Goal: Task Accomplishment & Management: Use online tool/utility

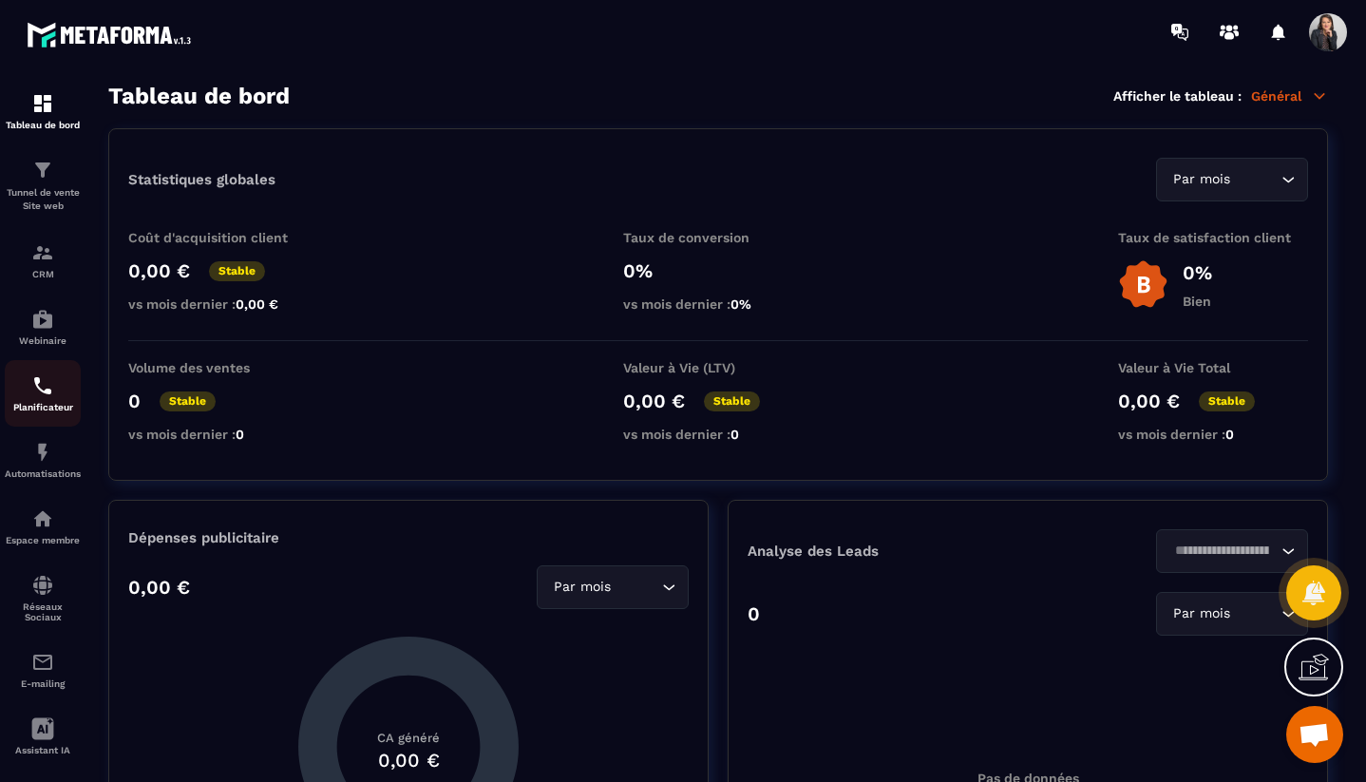
click at [41, 403] on p "Planificateur" at bounding box center [43, 407] width 76 height 10
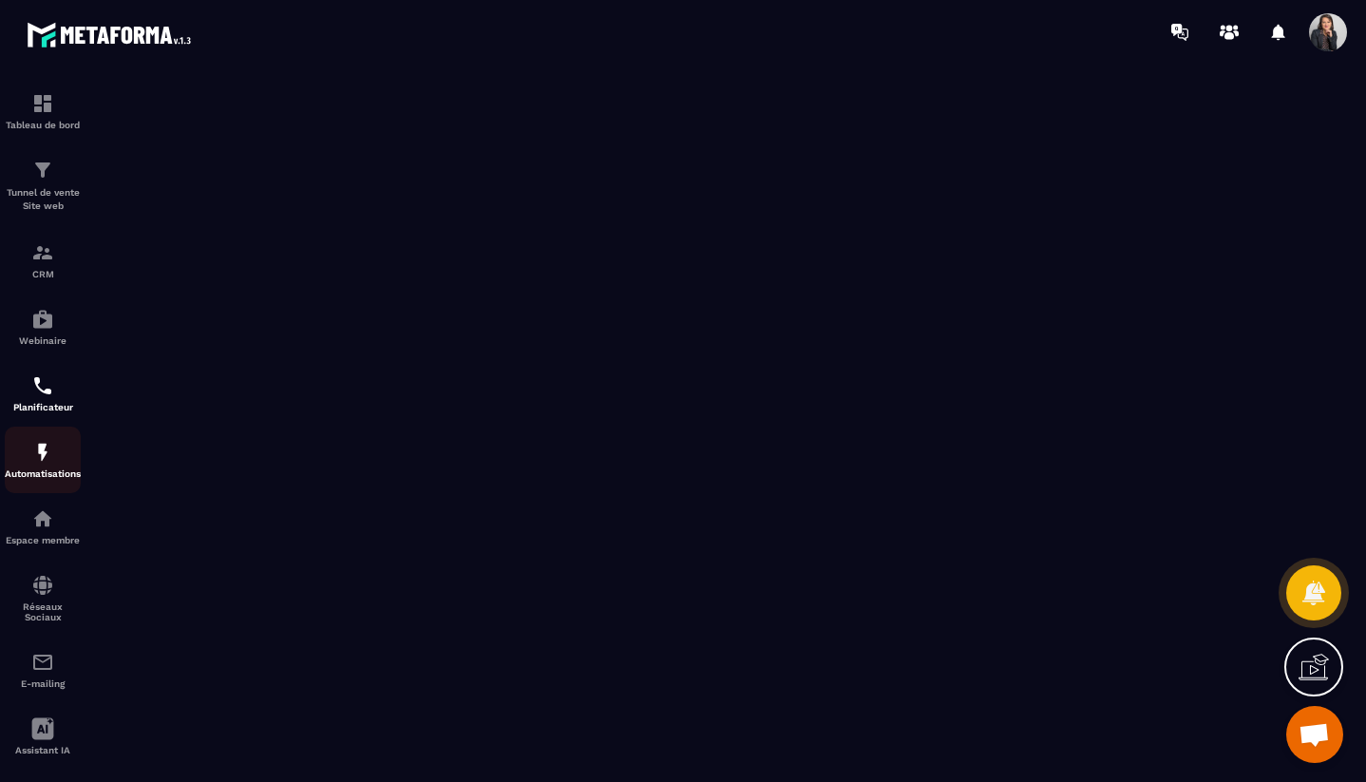
click at [45, 471] on p "Automatisations" at bounding box center [43, 473] width 76 height 10
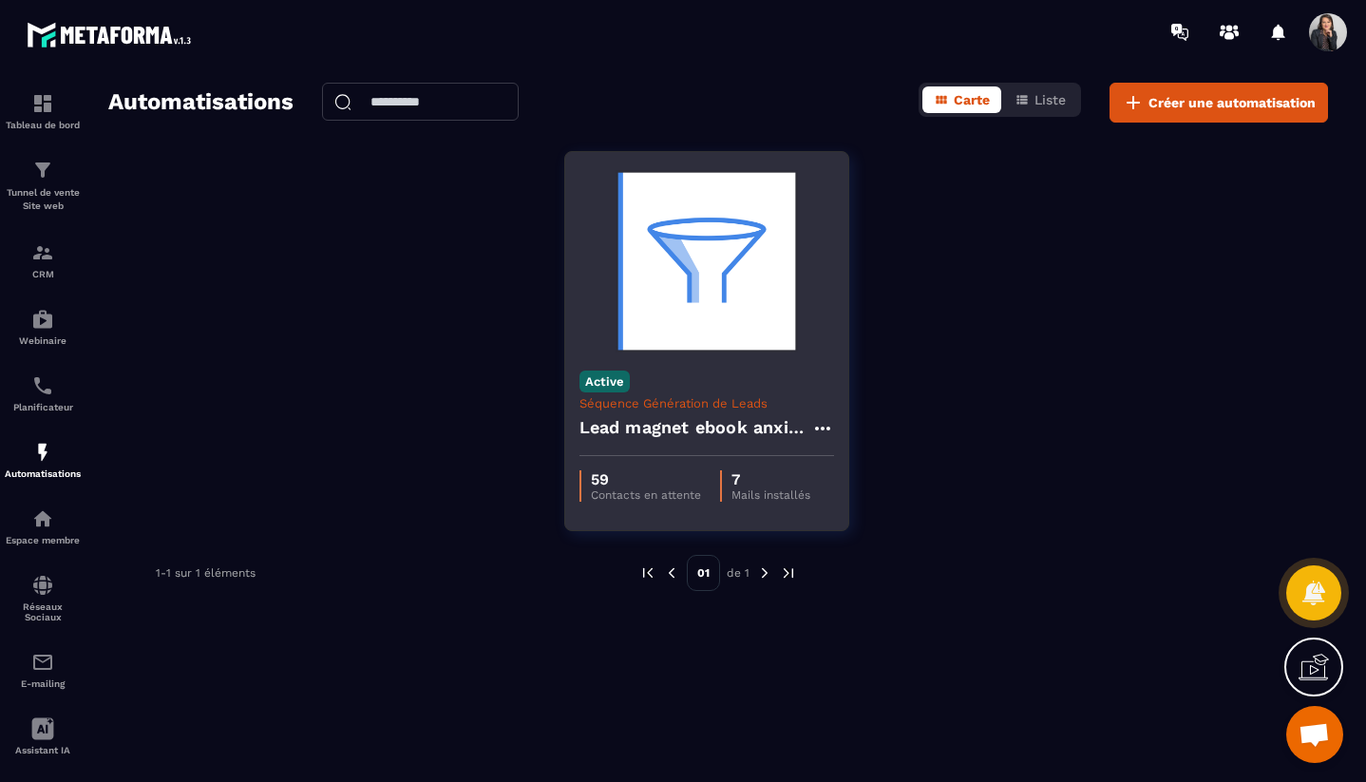
click at [754, 334] on img at bounding box center [706, 261] width 255 height 190
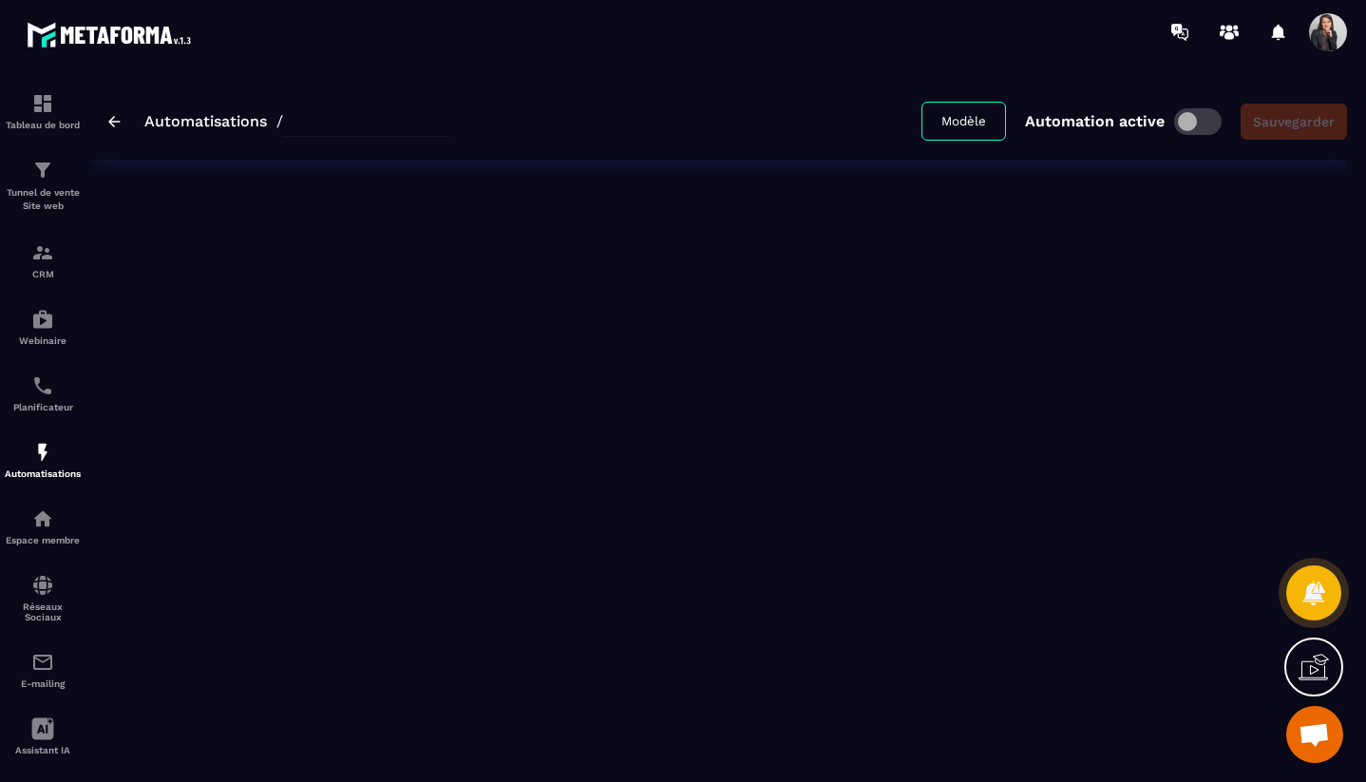
type input "**********"
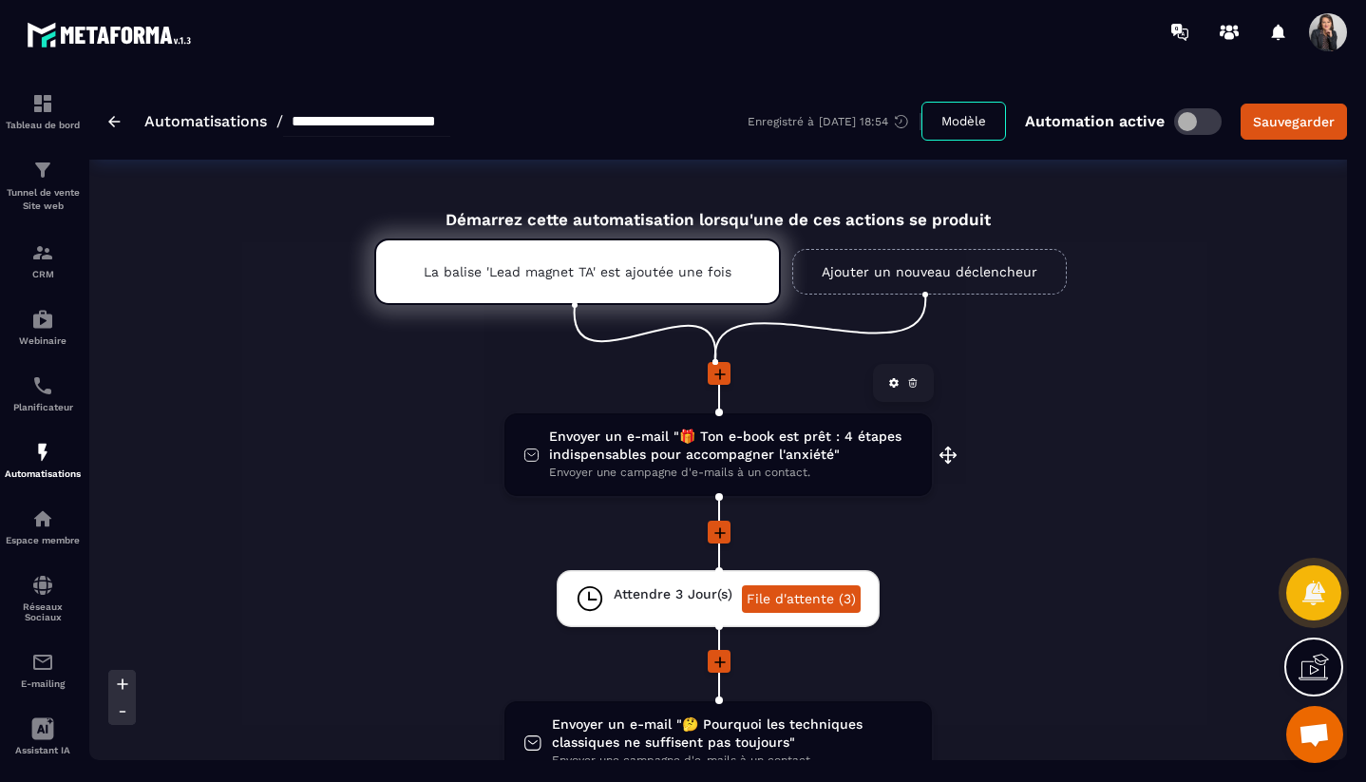
click at [788, 465] on span "Envoyer une campagne d'e-mails à un contact." at bounding box center [731, 473] width 364 height 18
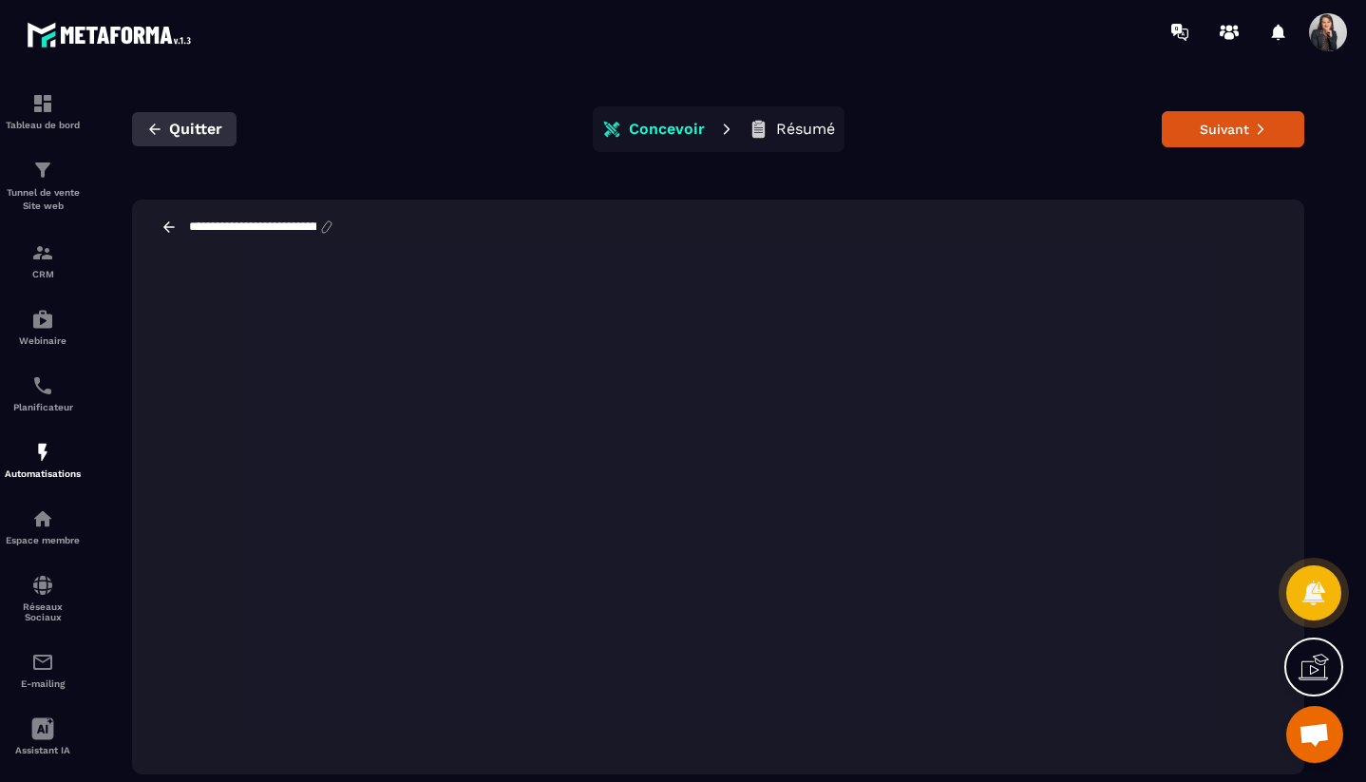
click at [191, 129] on span "Quitter" at bounding box center [195, 129] width 53 height 19
